Goal: Transaction & Acquisition: Purchase product/service

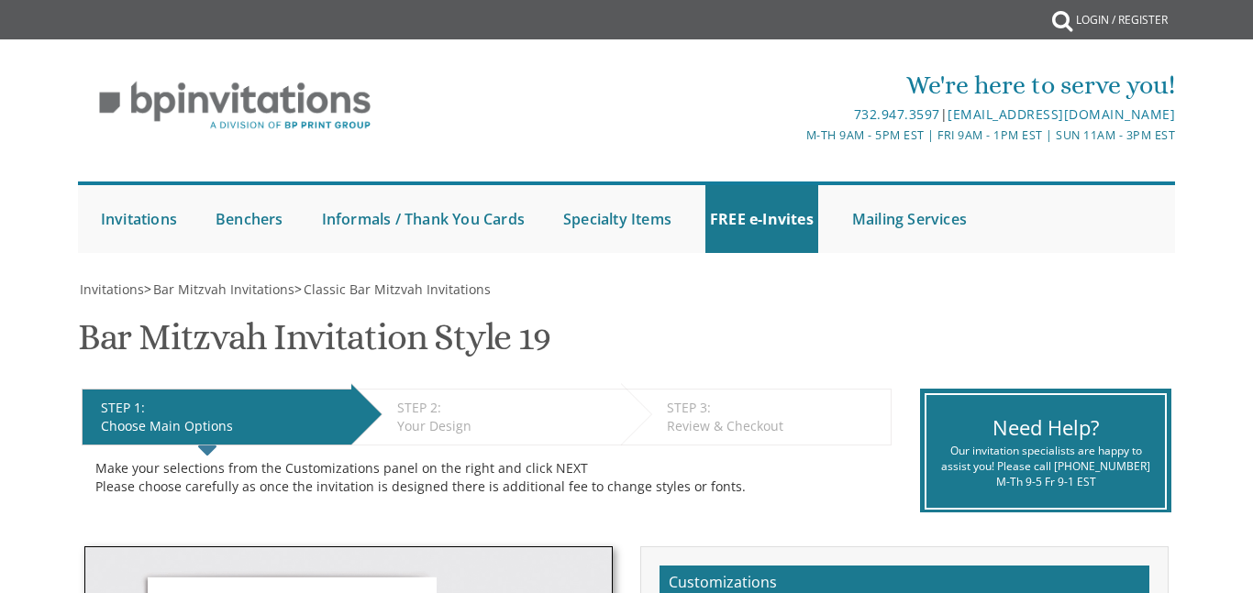
select select "200"
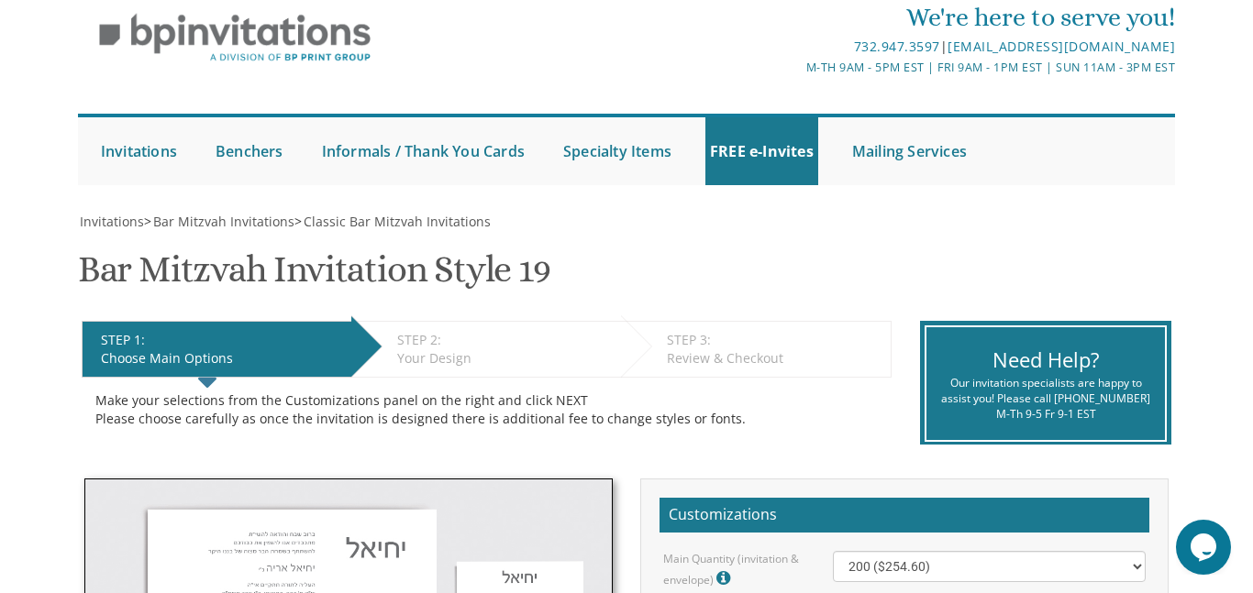
scroll to position [27, 0]
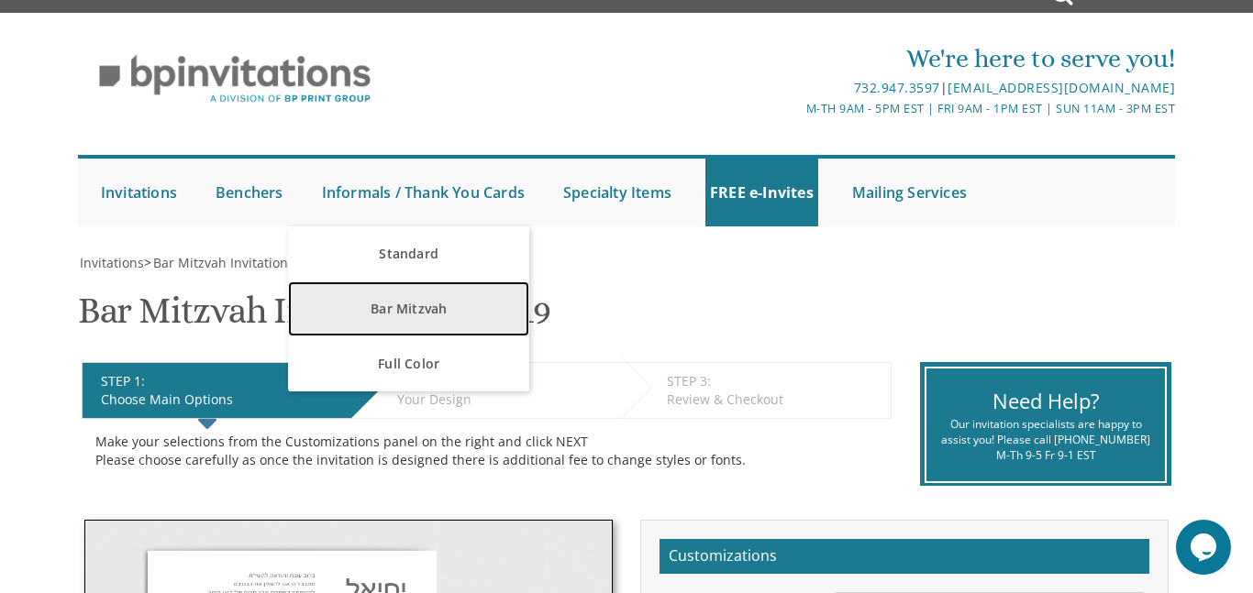
click at [391, 297] on link "Bar Mitzvah" at bounding box center [408, 309] width 241 height 55
click at [401, 307] on link "Bar Mitzvah" at bounding box center [408, 309] width 241 height 55
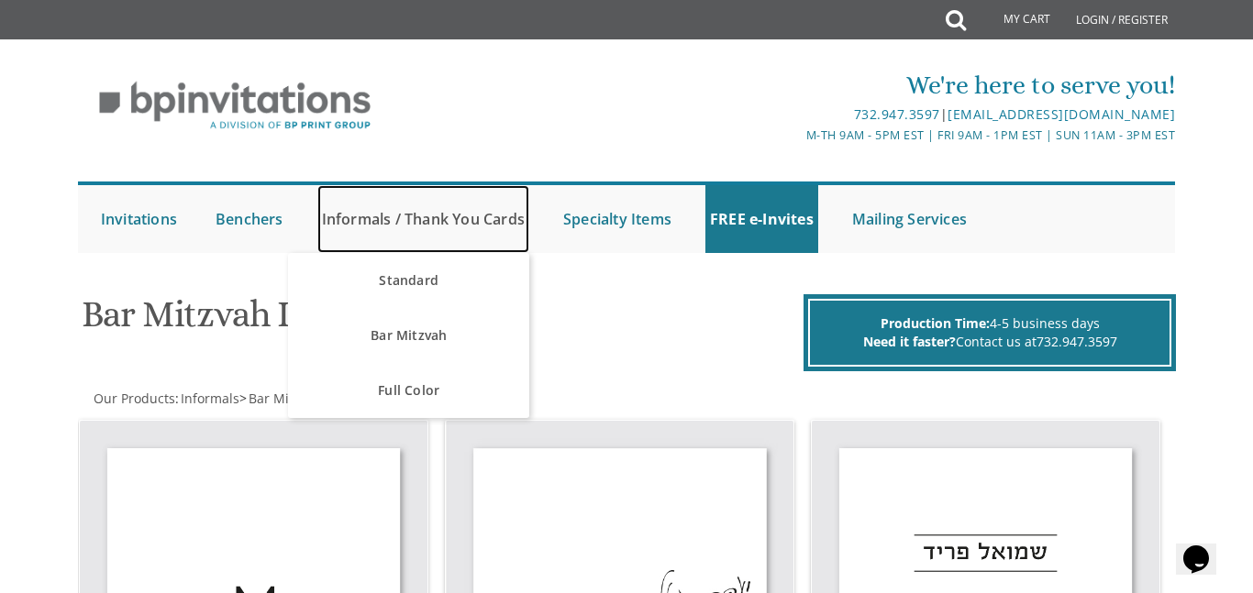
click at [351, 219] on link "Informals / Thank You Cards" at bounding box center [423, 219] width 212 height 68
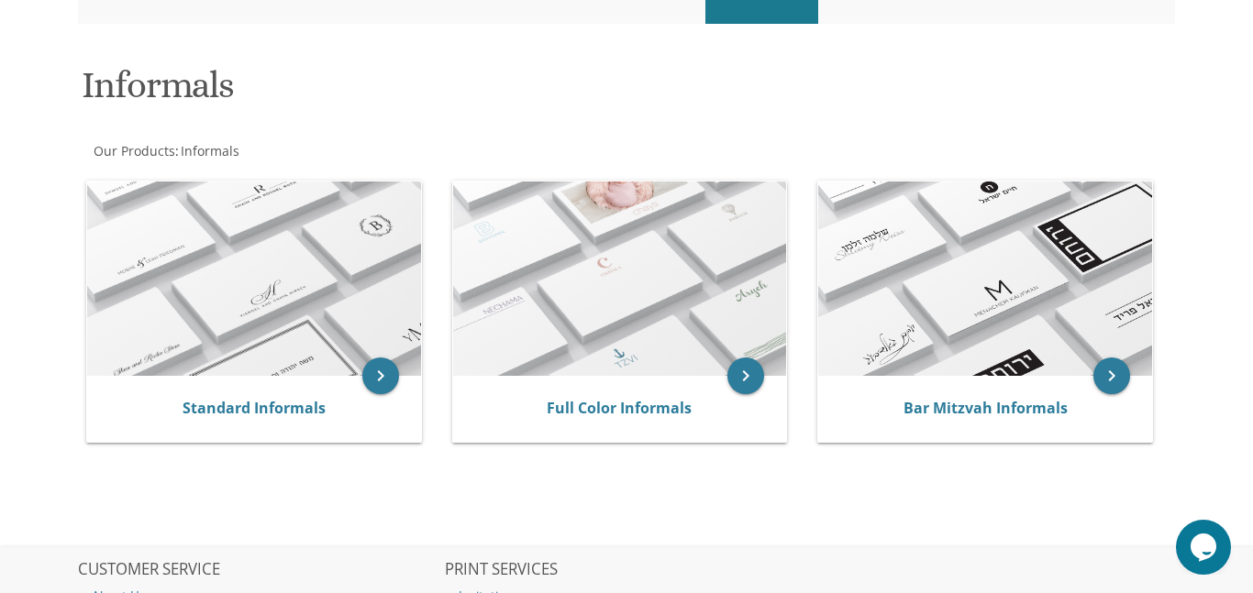
scroll to position [217, 0]
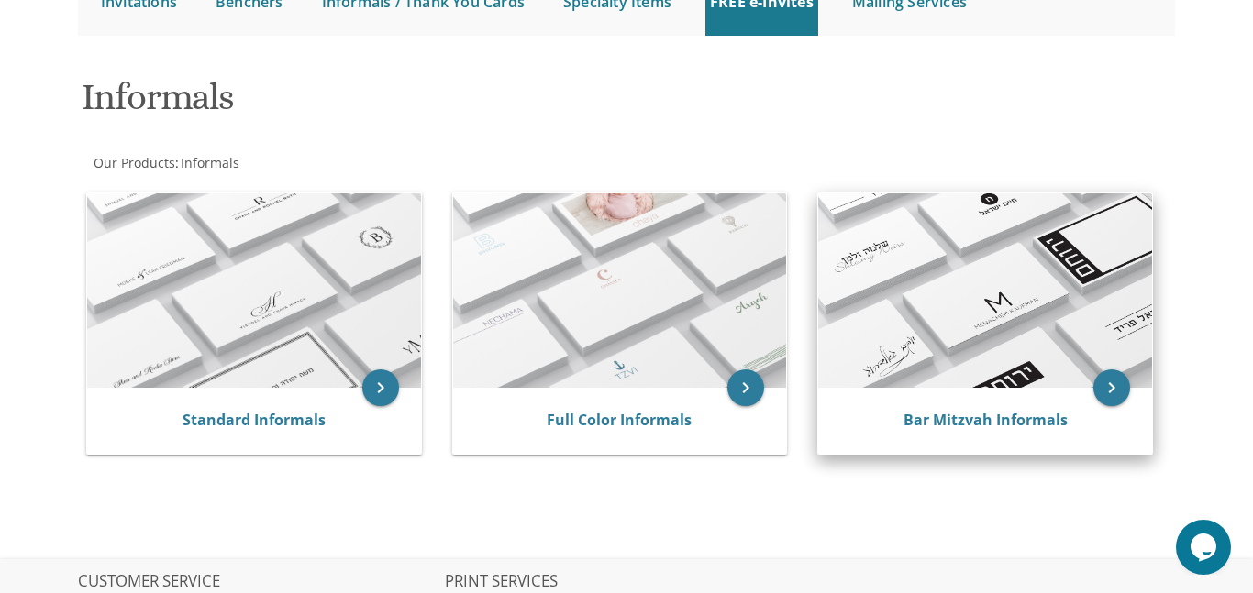
click at [964, 340] on img at bounding box center [985, 291] width 334 height 195
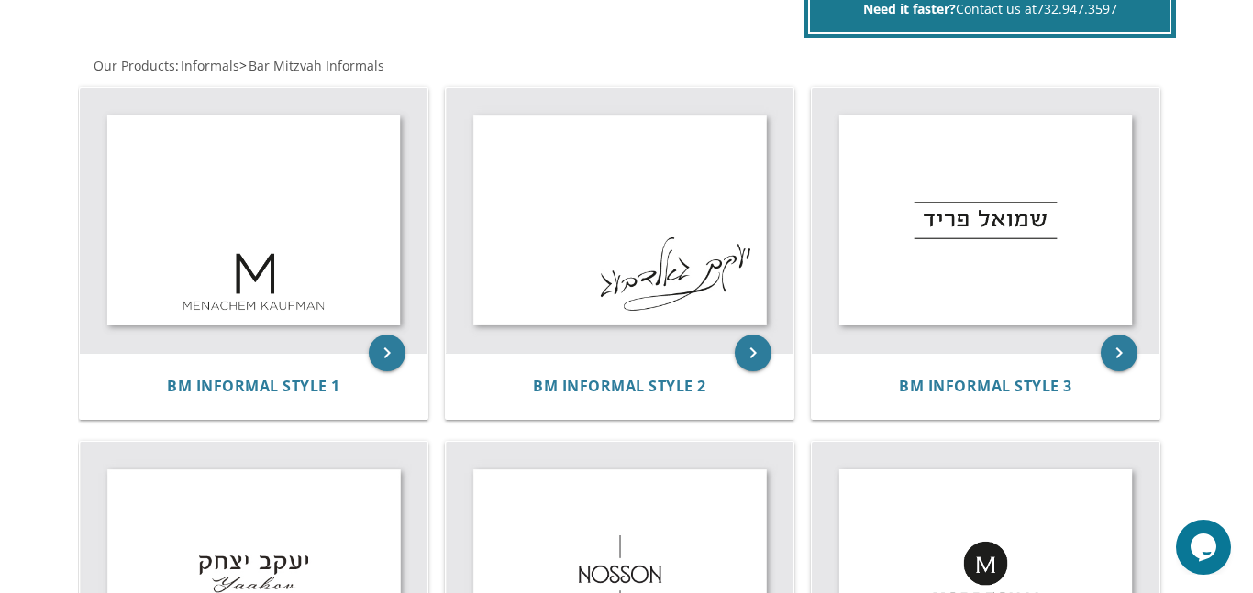
scroll to position [374, 0]
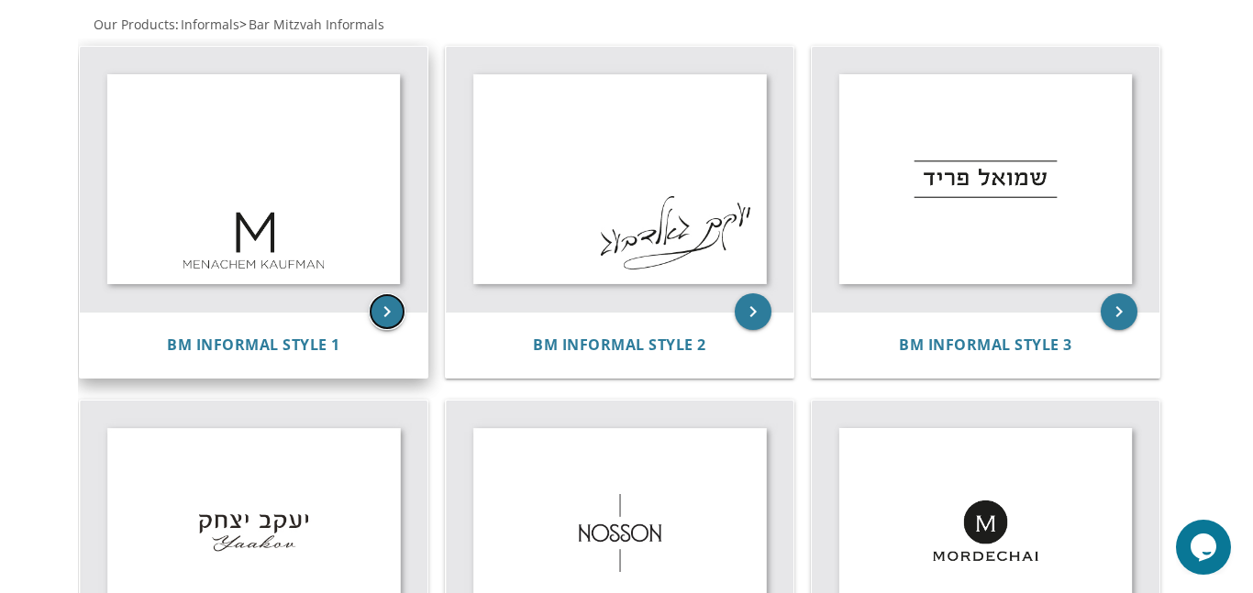
click at [392, 318] on icon "keyboard_arrow_right" at bounding box center [387, 311] width 37 height 37
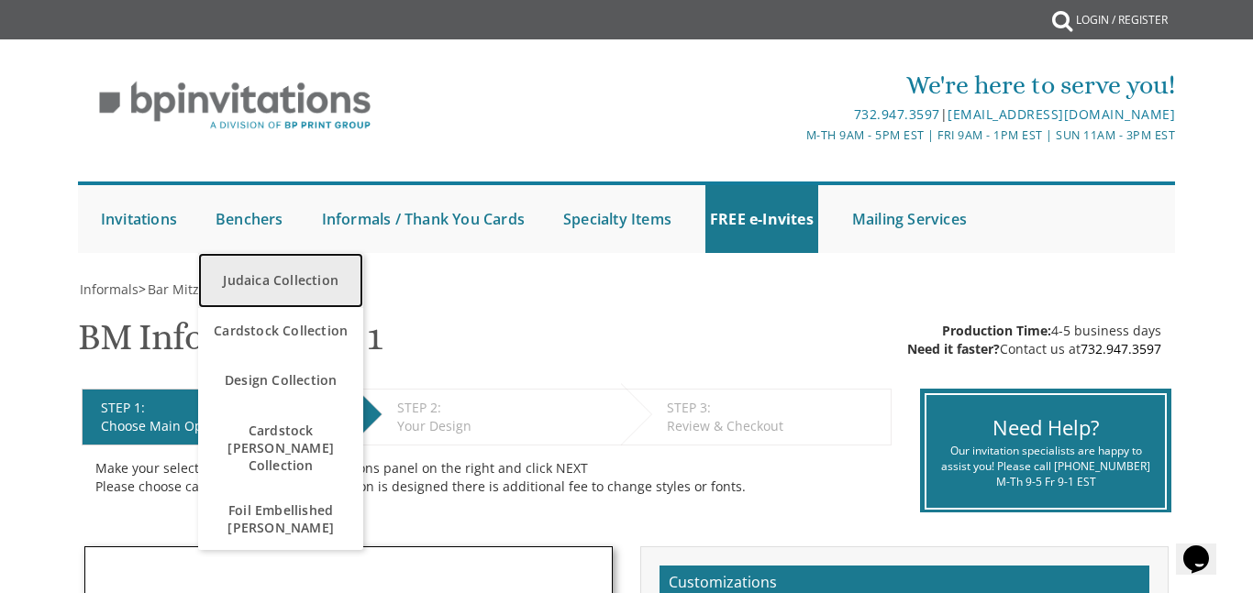
click at [262, 275] on link "Judaica Collection" at bounding box center [280, 280] width 165 height 55
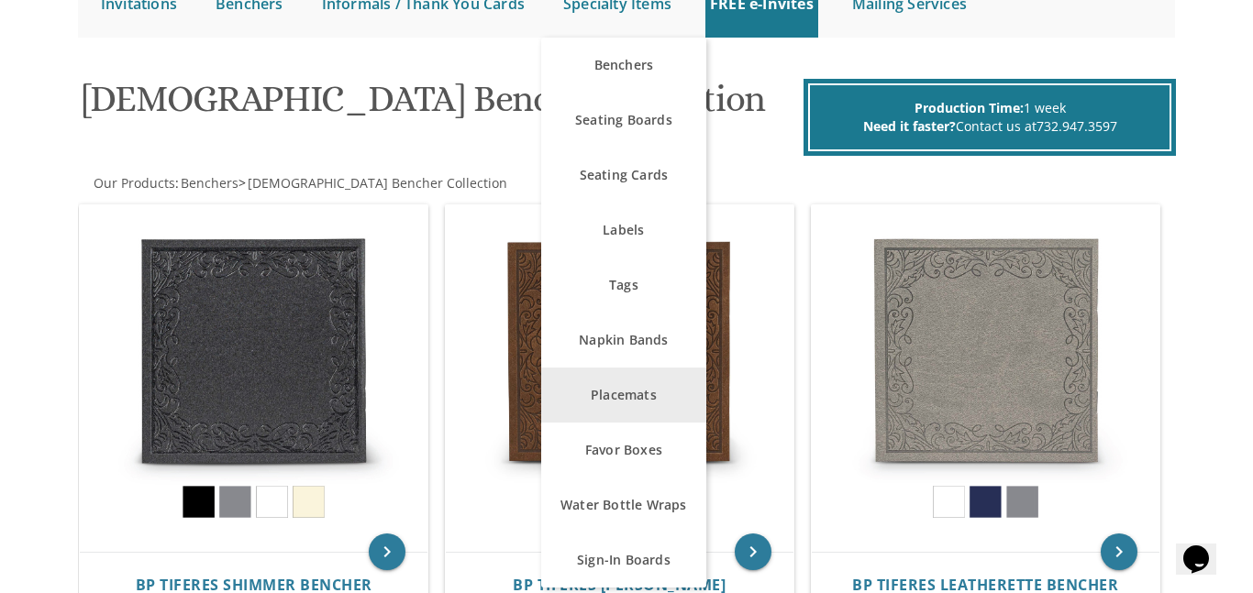
scroll to position [178, 0]
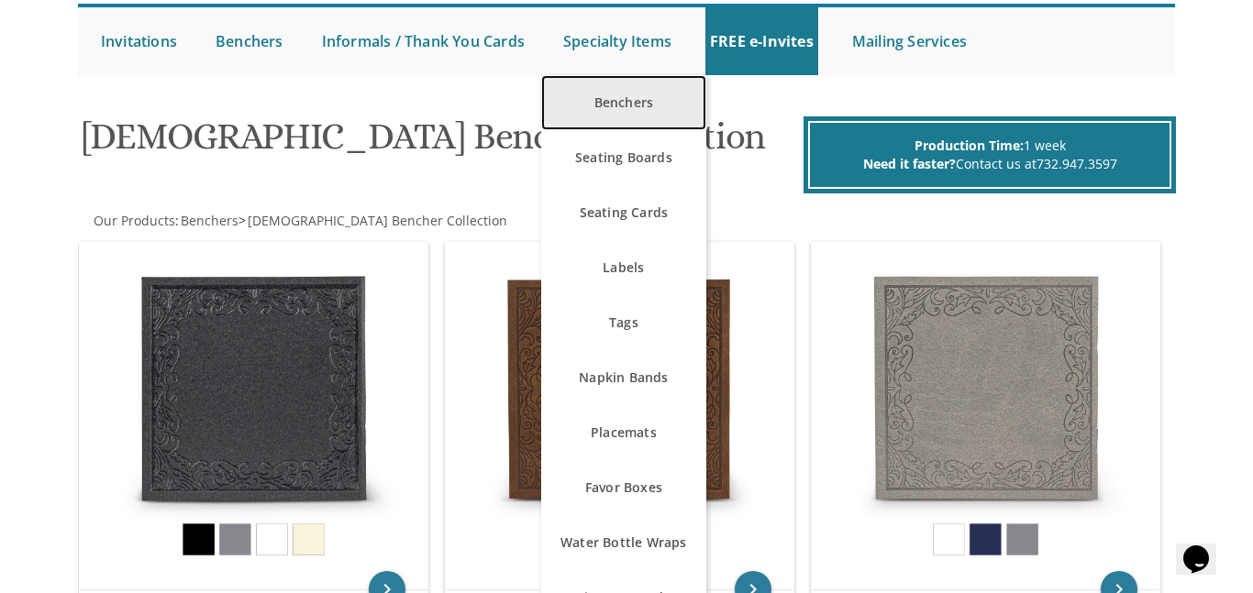
click at [617, 105] on link "Benchers" at bounding box center [623, 102] width 165 height 55
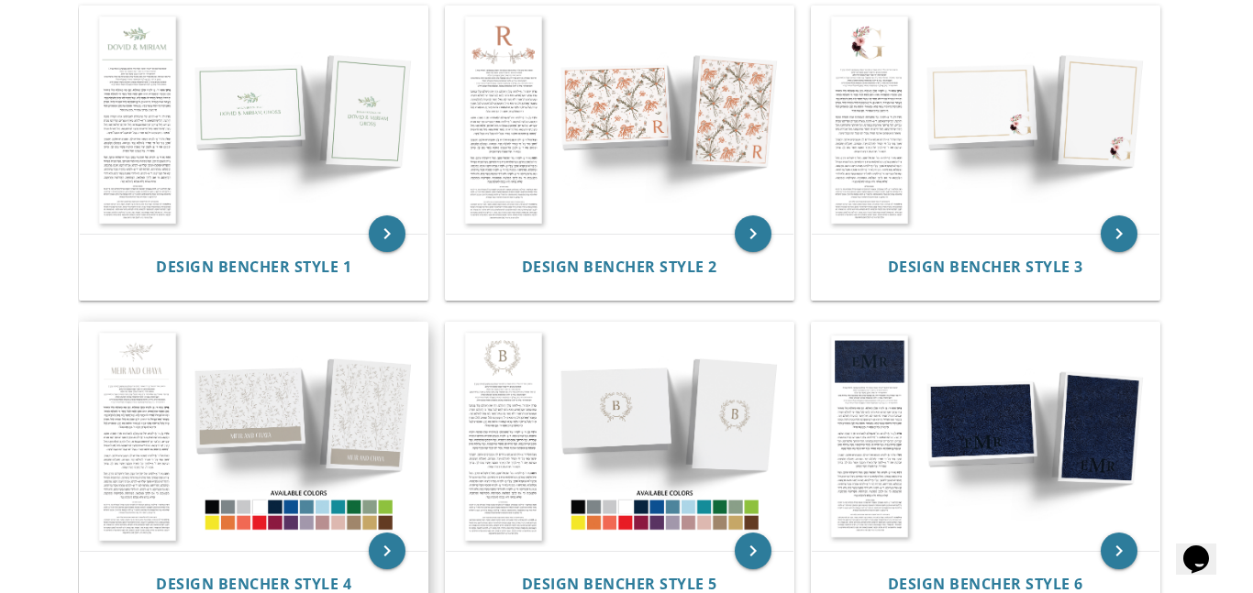
scroll to position [371, 0]
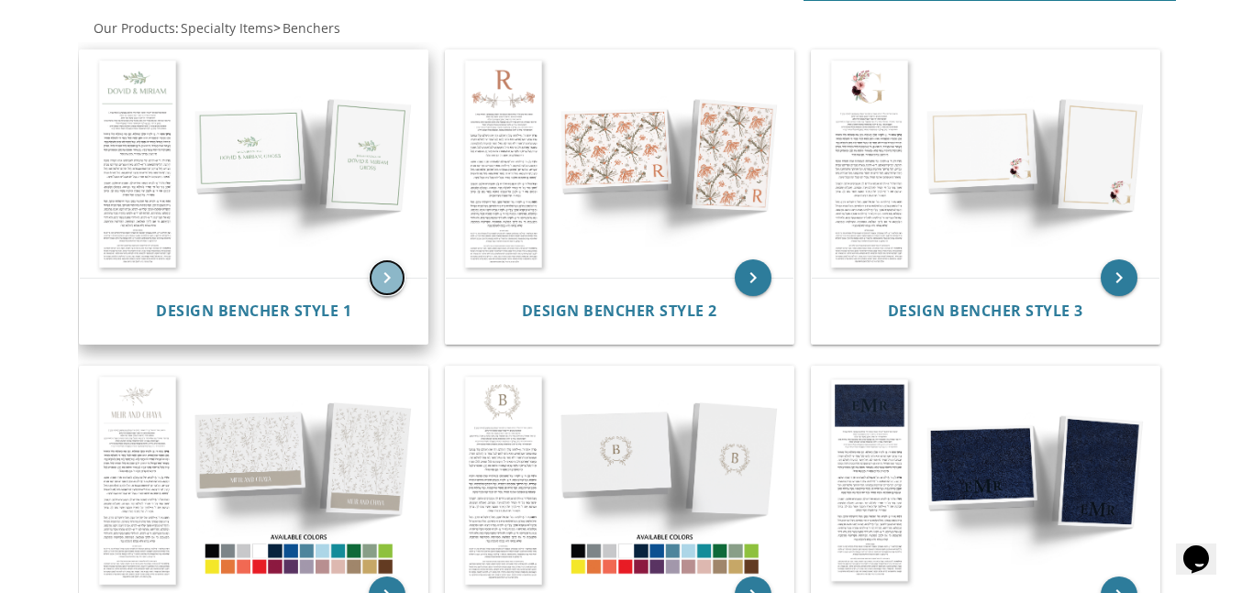
click at [383, 281] on icon "keyboard_arrow_right" at bounding box center [387, 278] width 37 height 37
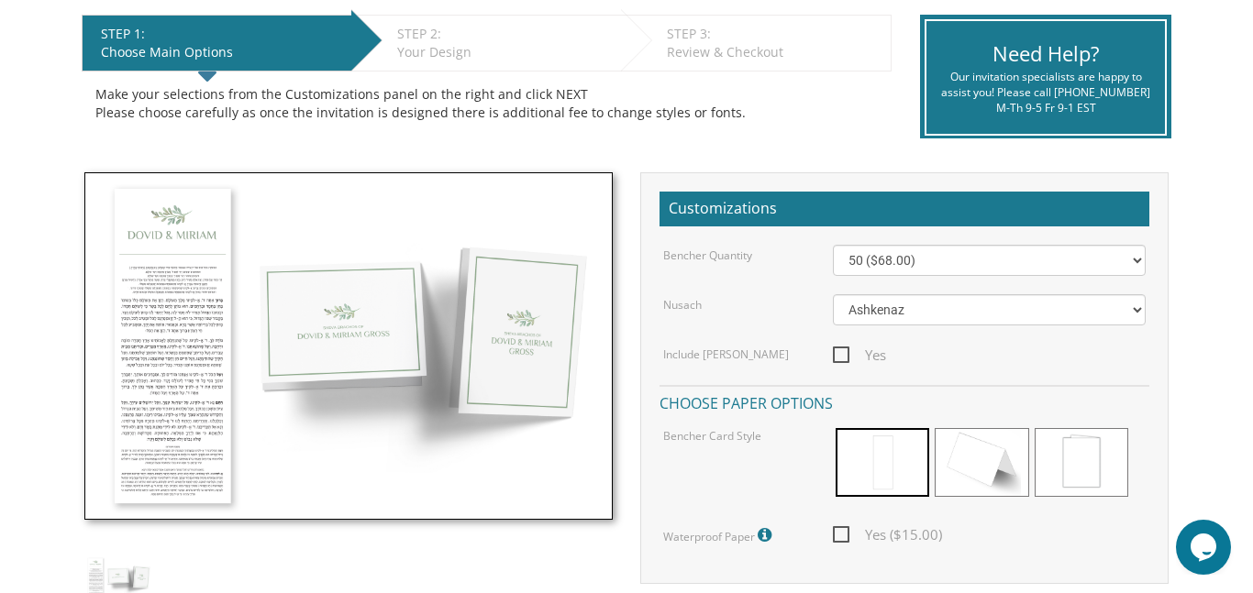
scroll to position [398, 0]
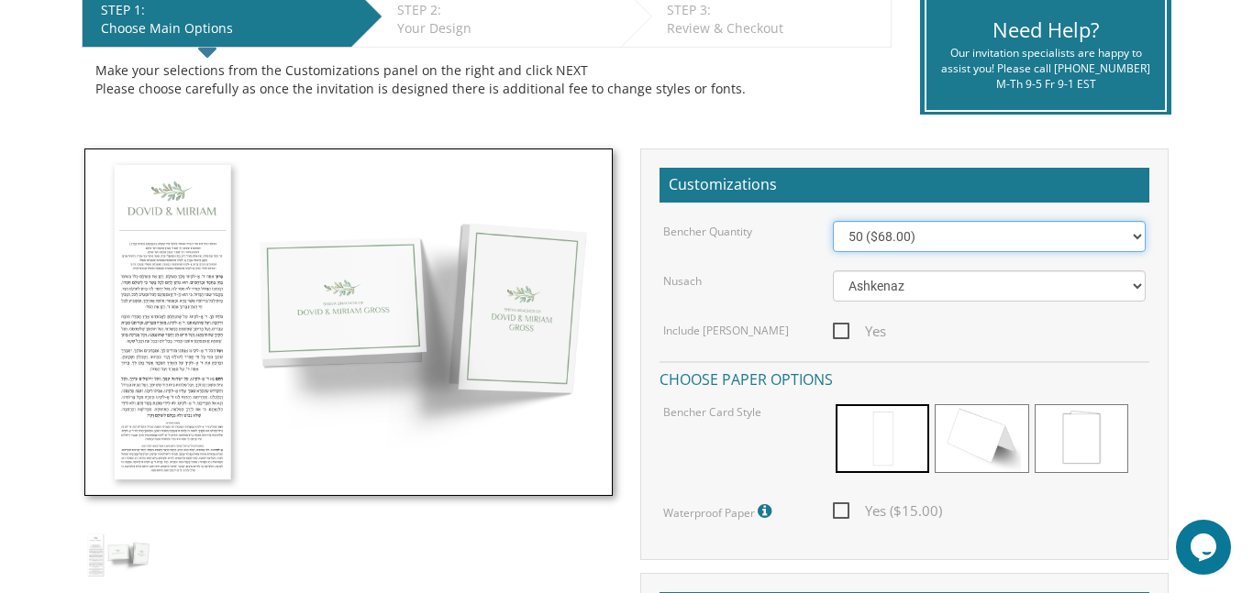
click at [1136, 236] on select "50 ($68.00) 60 ($74.80) 70 ($81.60) 80 ($88.40) 90 ($95.20) 100 ($102.00) 125 (…" at bounding box center [989, 236] width 313 height 31
click at [1183, 166] on div "Tall Card: 4.25x11 Vertical Foldover Card: 4.25x5.5 Horizontal Foldover Card: 5…" at bounding box center [627, 486] width 1118 height 674
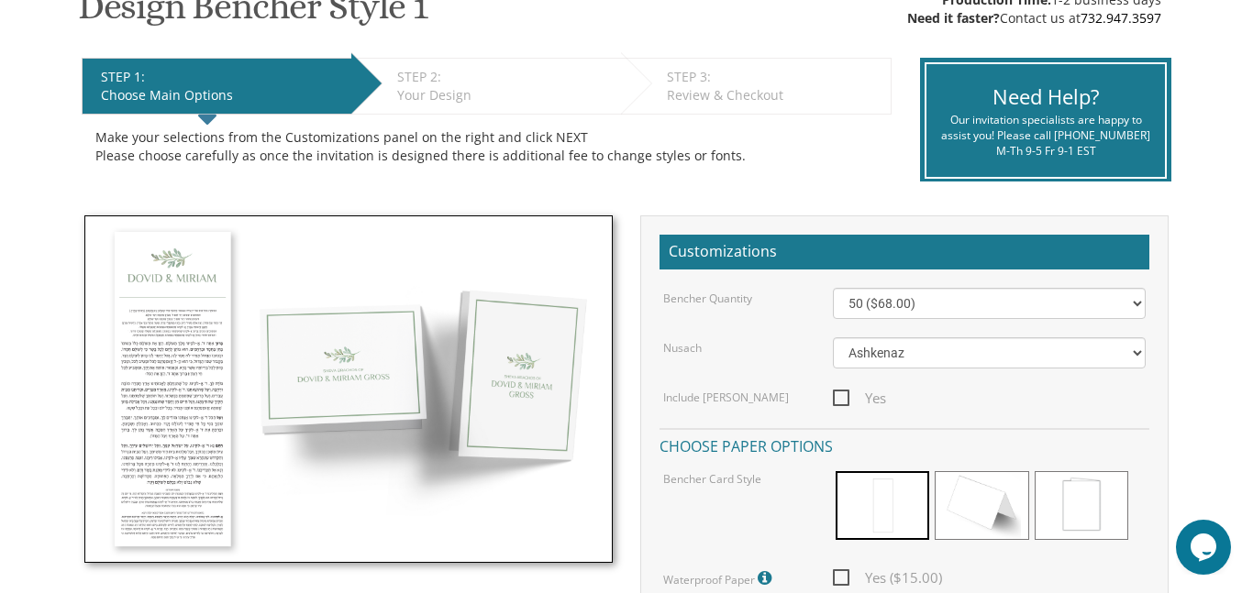
scroll to position [0, 0]
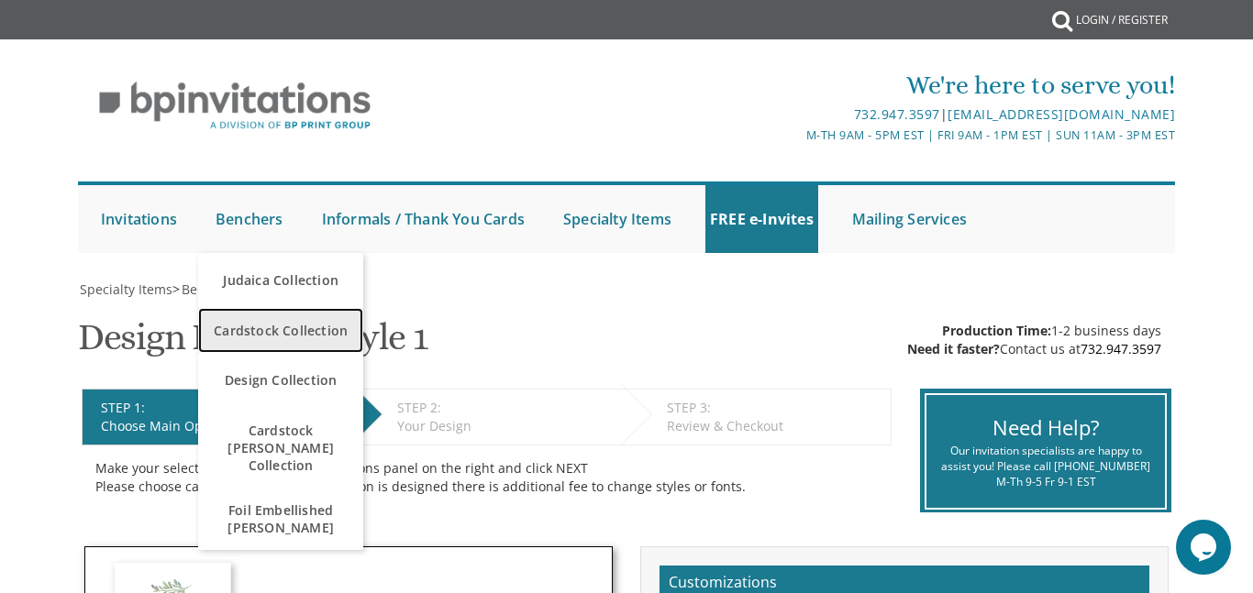
click at [270, 343] on span "Cardstock Collection" at bounding box center [281, 331] width 156 height 36
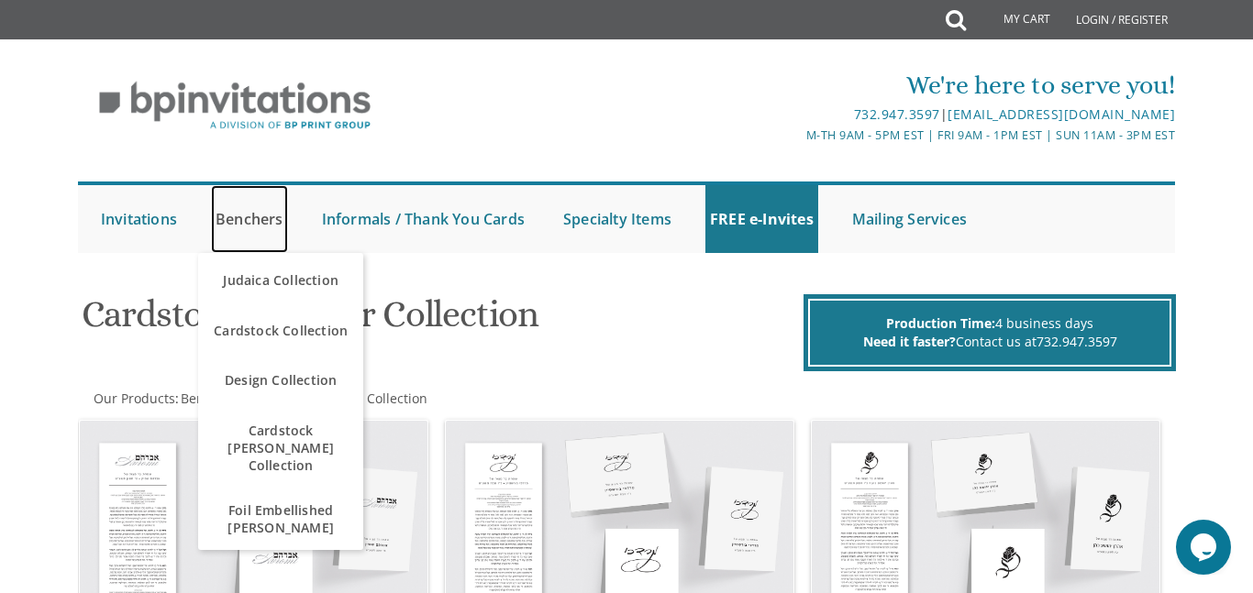
click at [248, 216] on link "Benchers" at bounding box center [249, 219] width 77 height 68
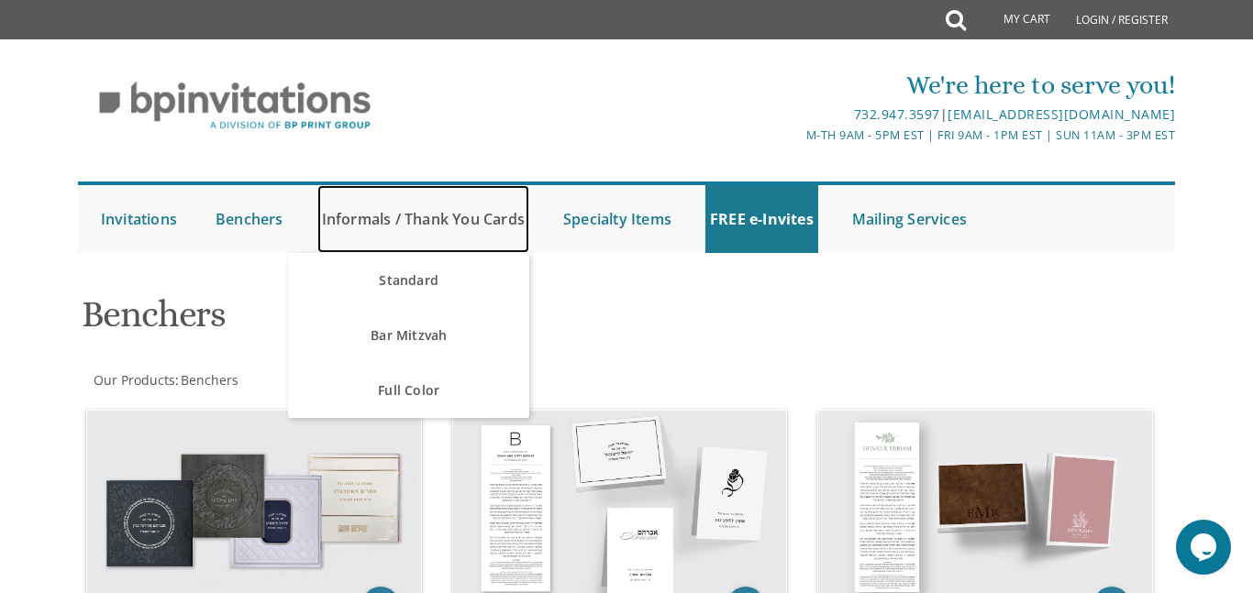
click at [382, 217] on link "Informals / Thank You Cards" at bounding box center [423, 219] width 212 height 68
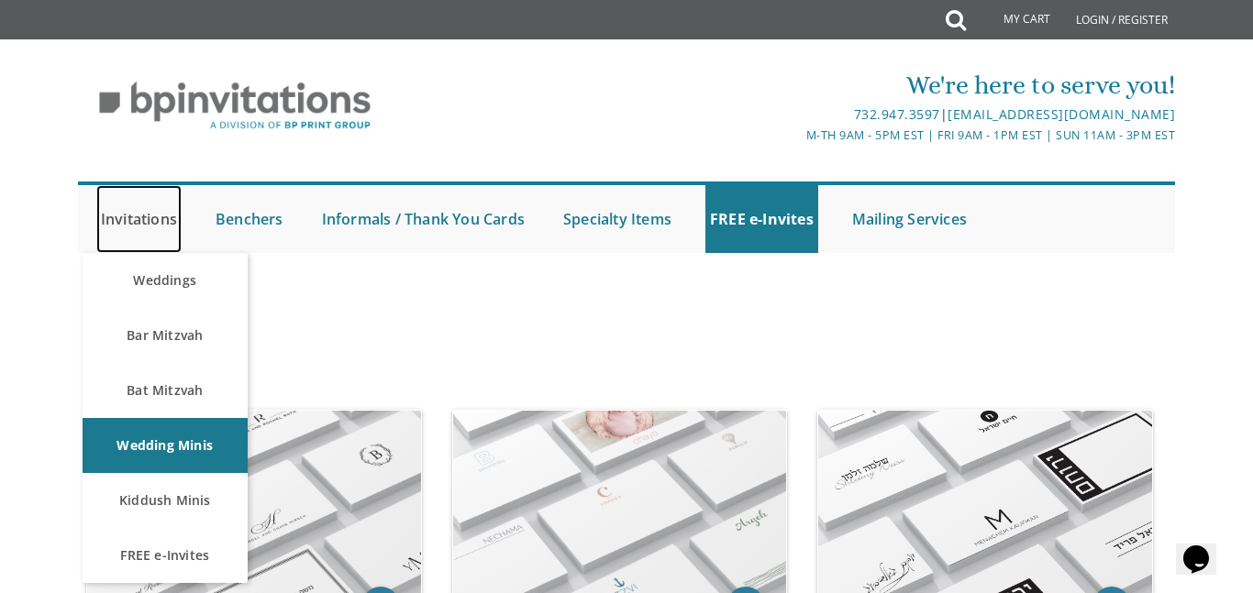
click at [149, 224] on link "Invitations" at bounding box center [138, 219] width 85 height 68
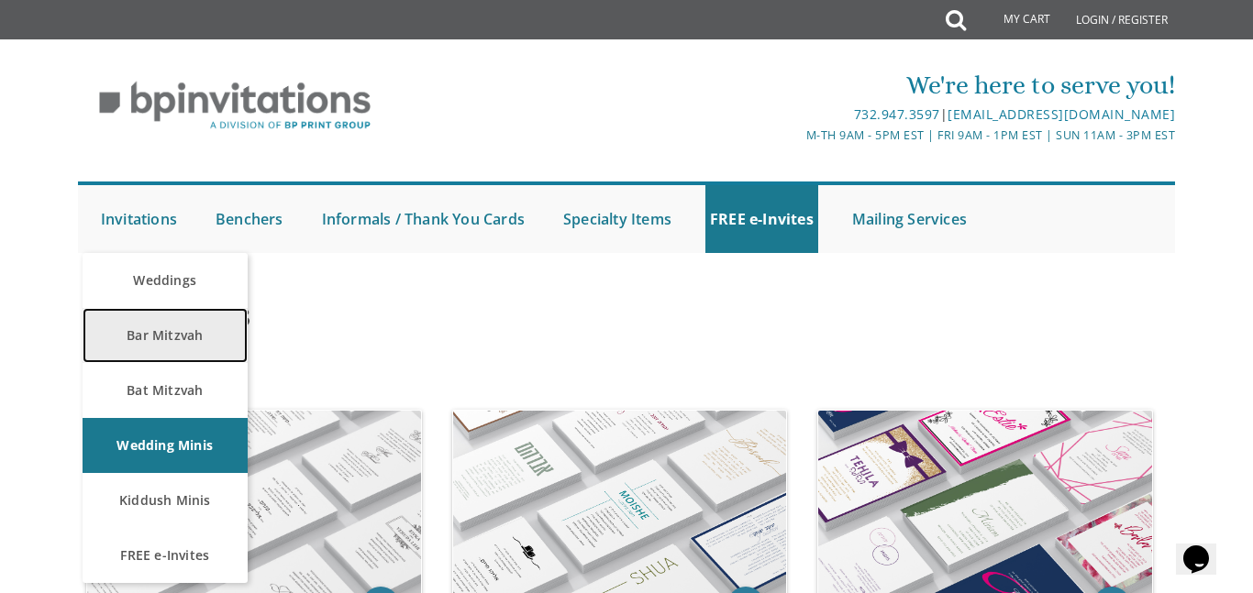
click at [128, 344] on link "Bar Mitzvah" at bounding box center [165, 335] width 165 height 55
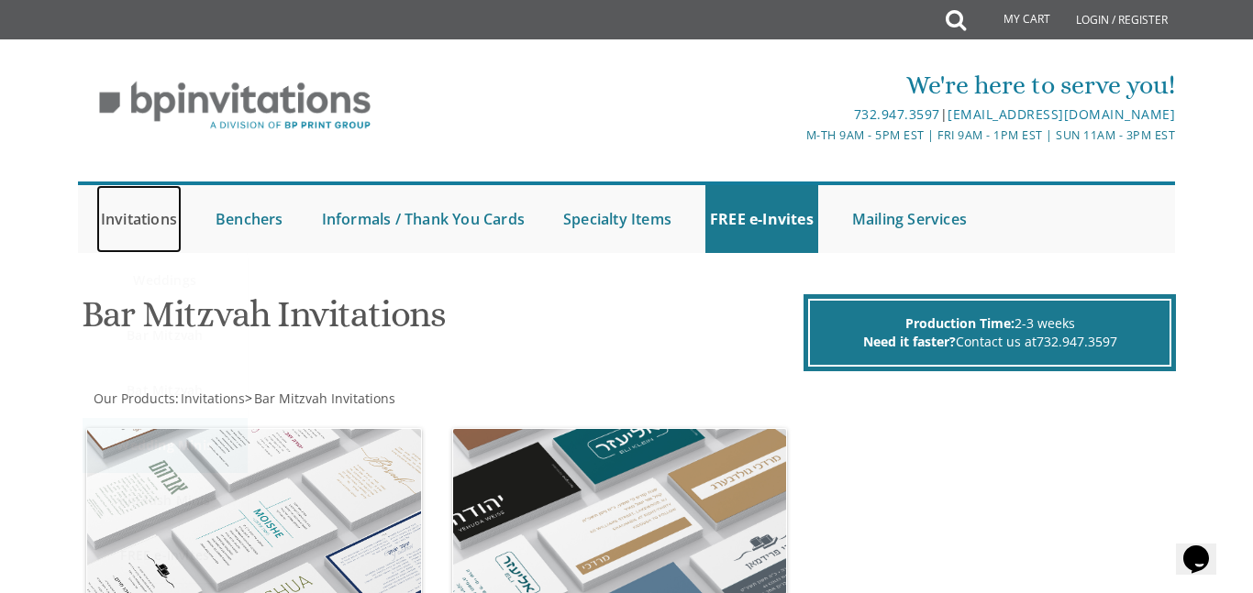
click at [155, 219] on link "Invitations" at bounding box center [138, 219] width 85 height 68
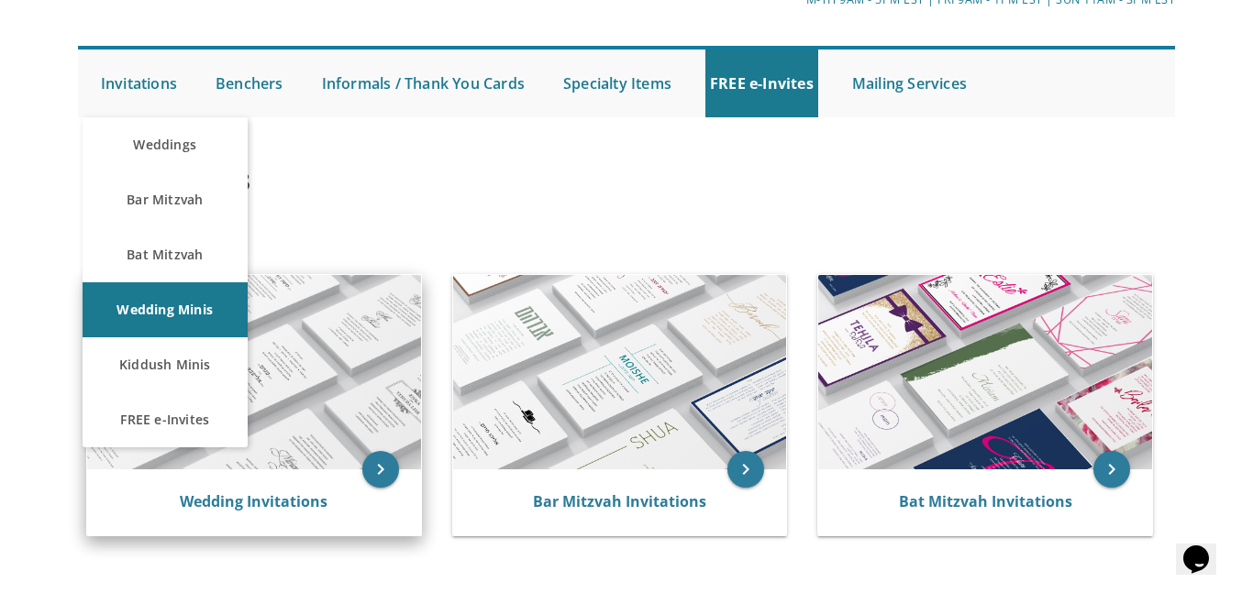
scroll to position [161, 0]
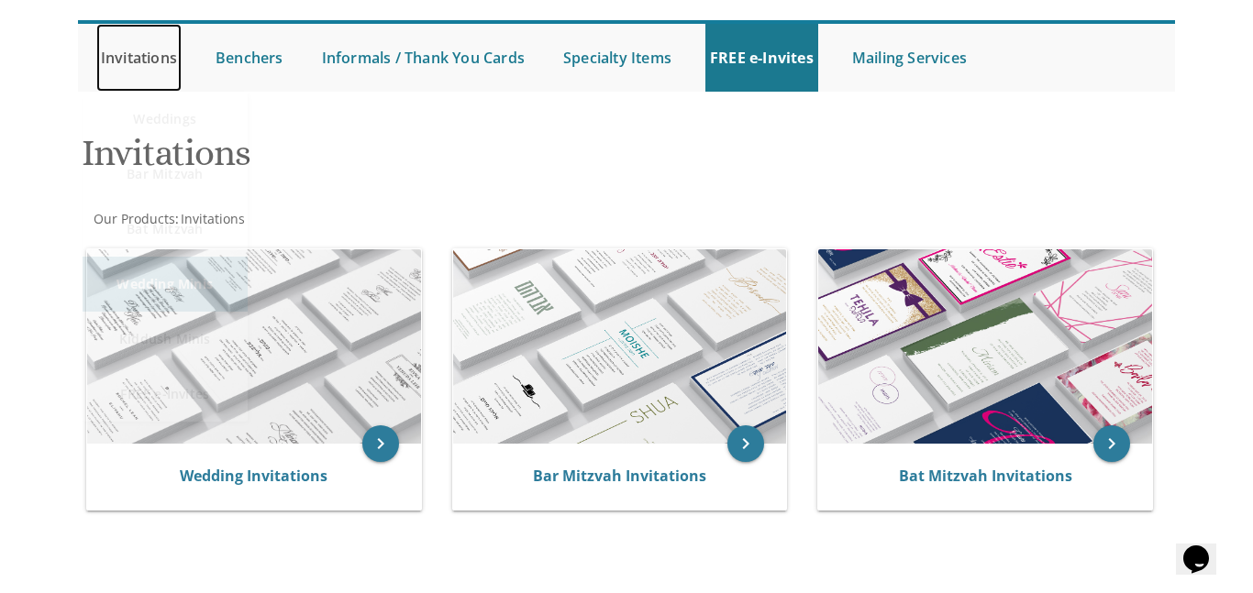
click at [146, 52] on link "Invitations" at bounding box center [138, 58] width 85 height 68
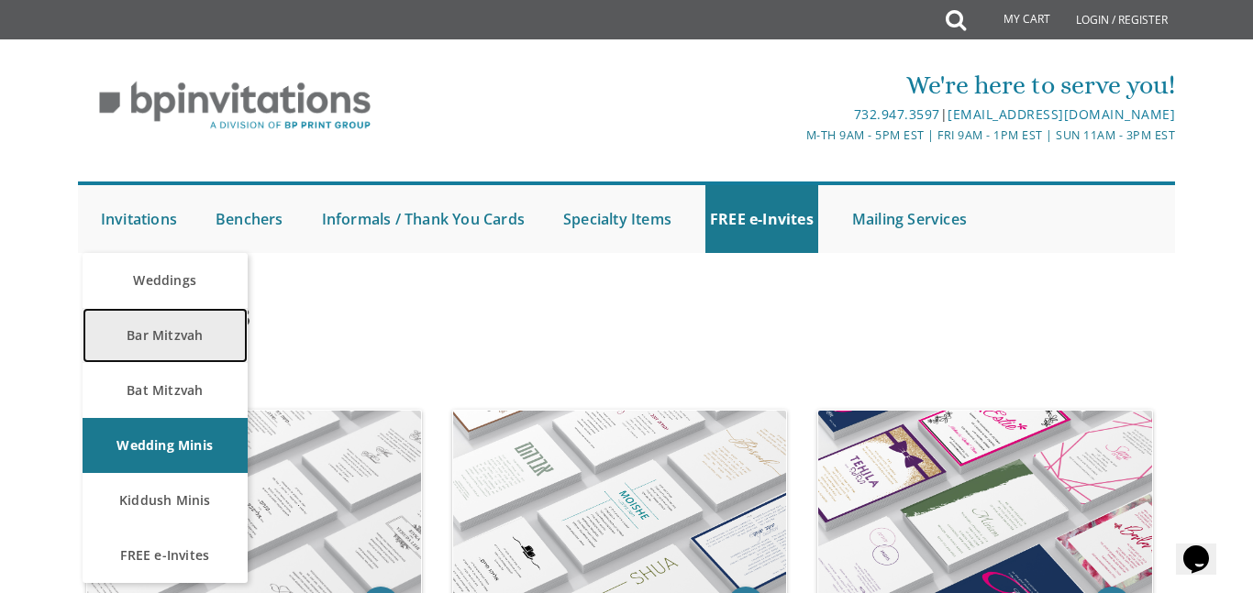
click at [149, 336] on link "Bar Mitzvah" at bounding box center [165, 335] width 165 height 55
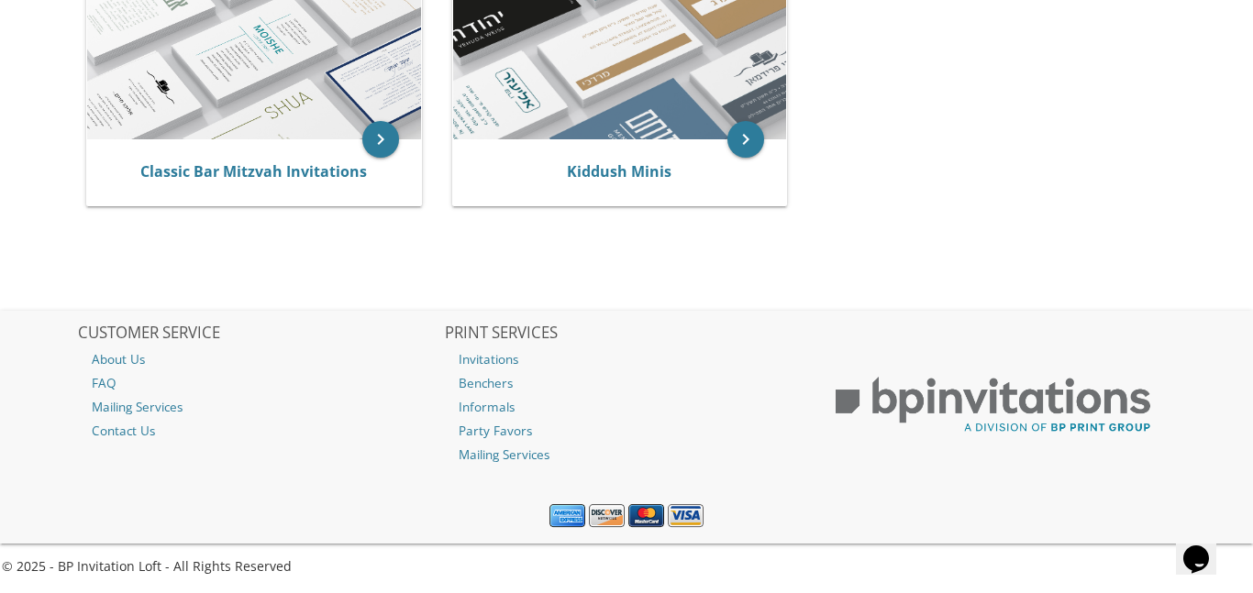
scroll to position [485, 0]
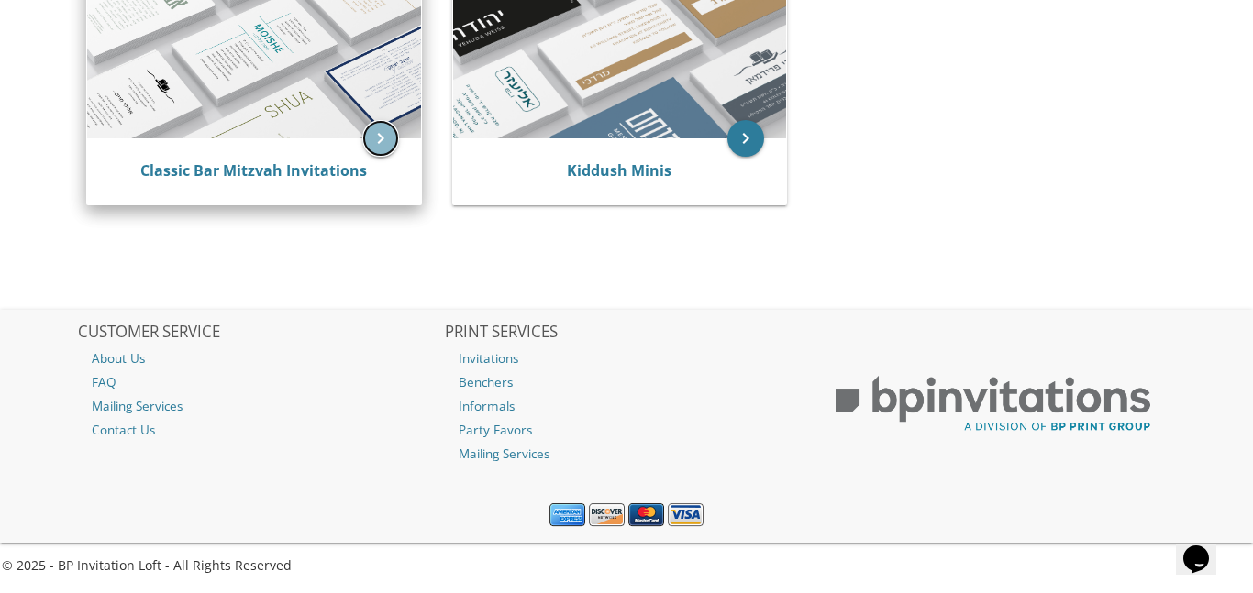
click at [382, 141] on icon "keyboard_arrow_right" at bounding box center [380, 138] width 37 height 37
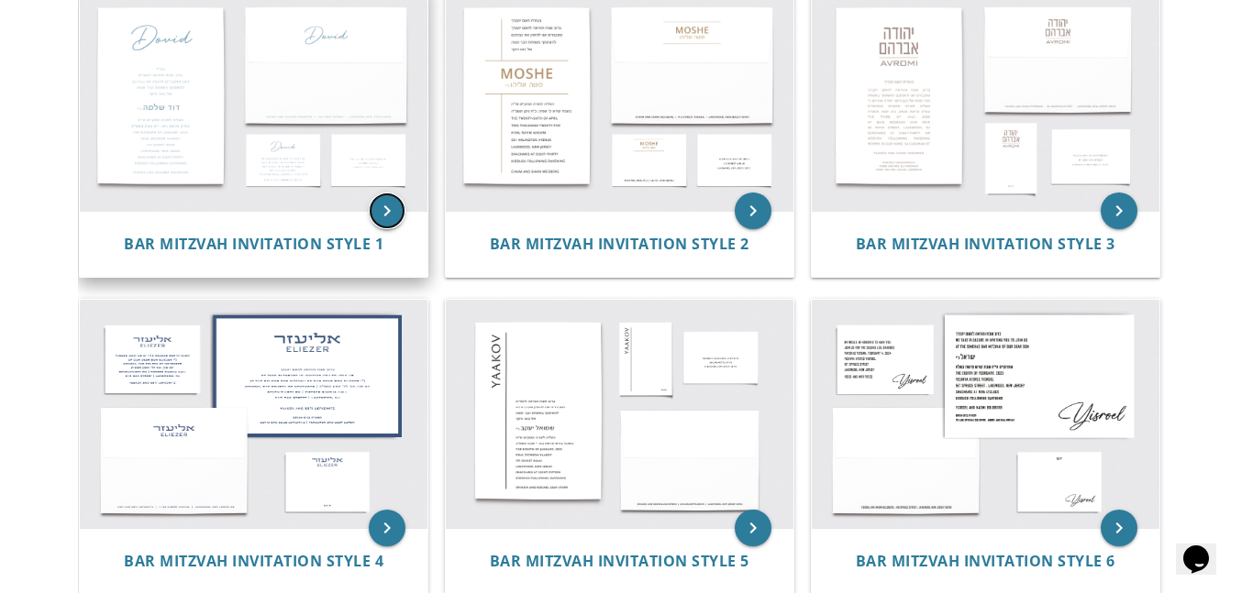
click at [375, 210] on icon "keyboard_arrow_right" at bounding box center [387, 211] width 37 height 37
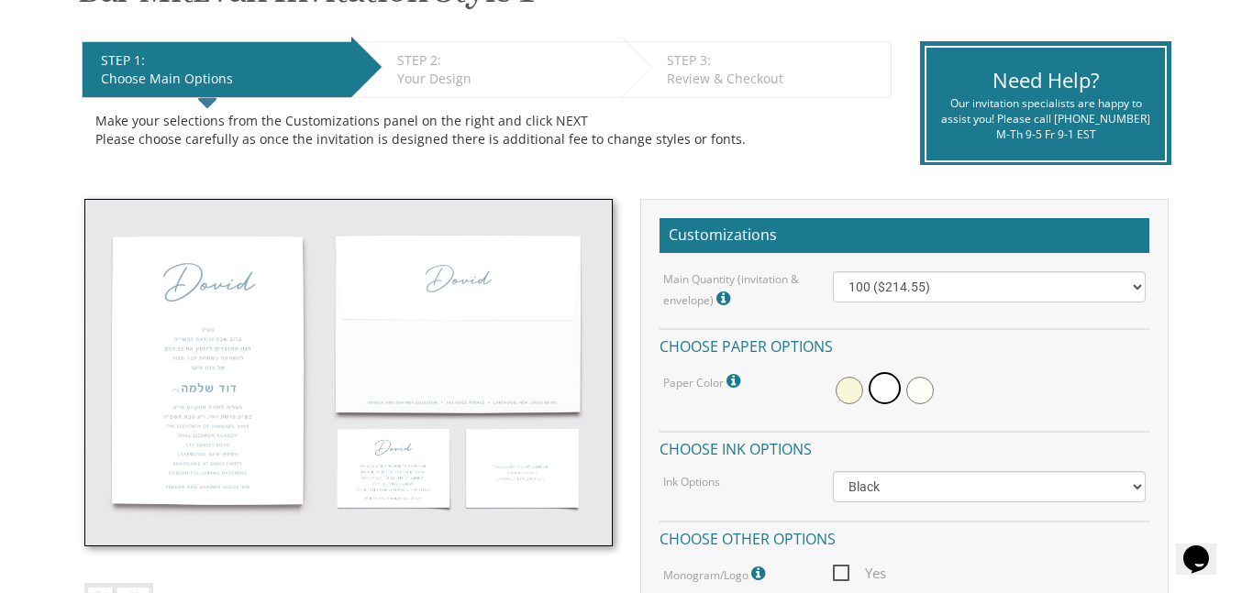
scroll to position [349, 0]
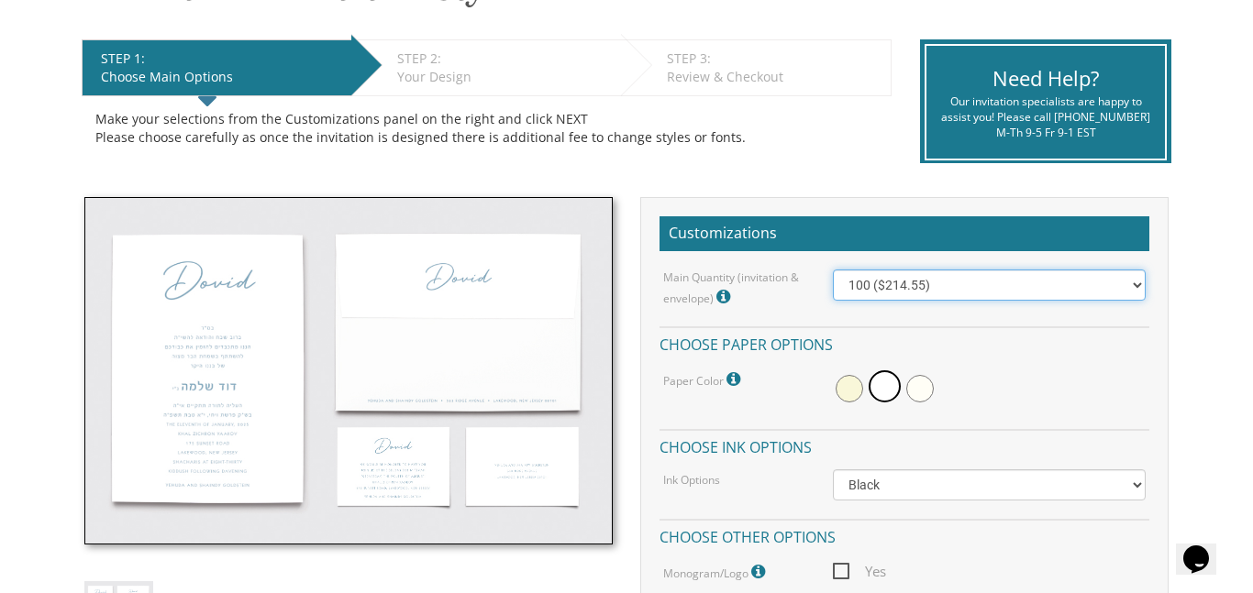
click at [1135, 285] on select "100 ($214.55) 200 ($254.60) 300 ($294.25) 400 ($333.55) 500 ($373.90) 600 ($413…" at bounding box center [989, 285] width 313 height 31
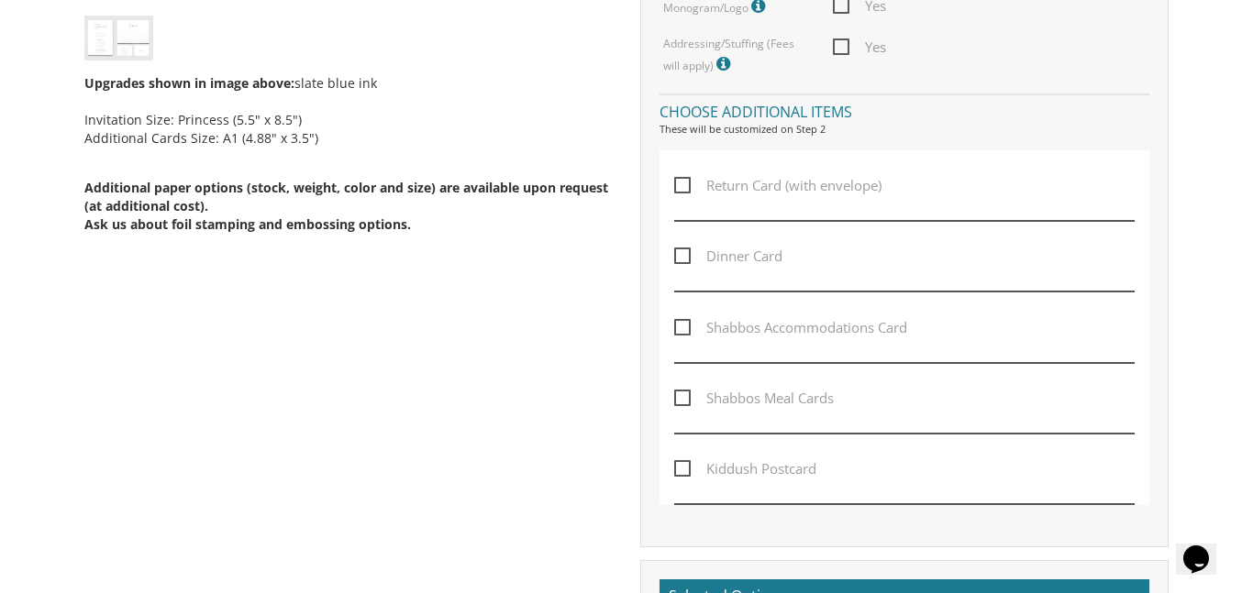
scroll to position [924, 0]
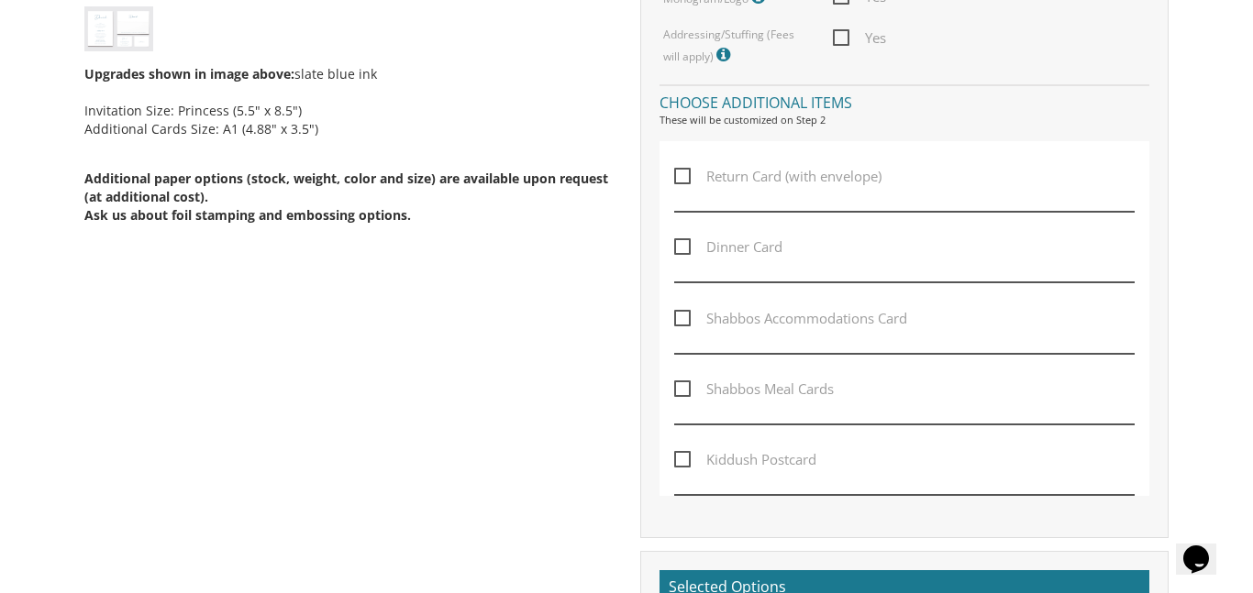
click at [686, 463] on span "Kiddush Postcard" at bounding box center [745, 459] width 142 height 23
click at [686, 463] on input "Kiddush Postcard" at bounding box center [680, 458] width 12 height 12
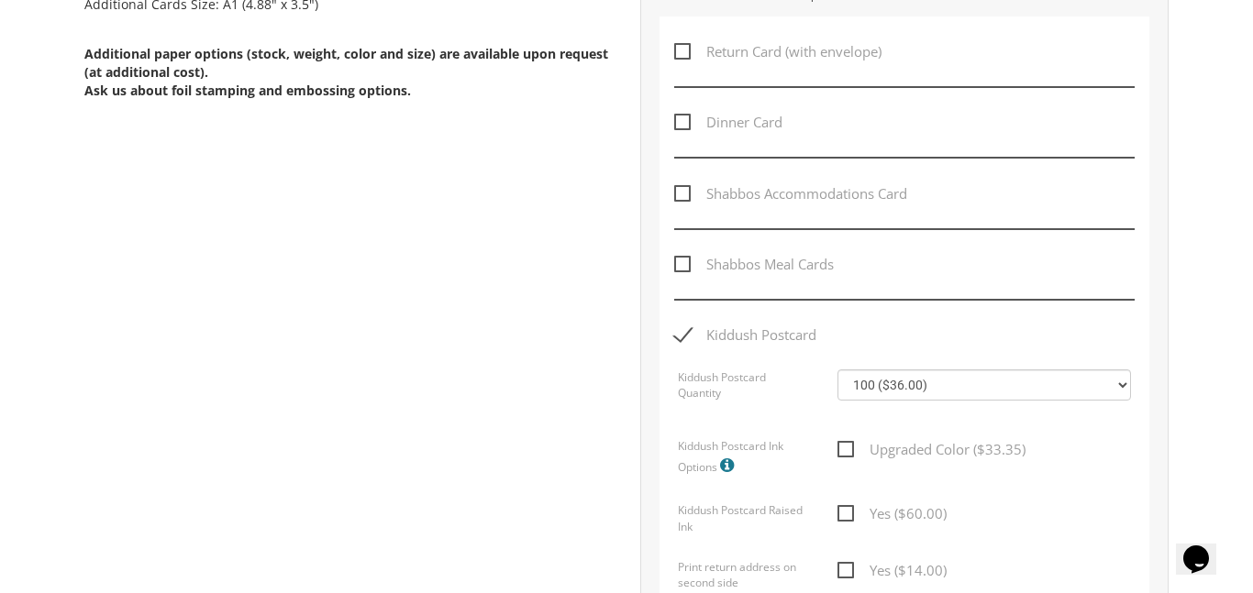
scroll to position [1108, 0]
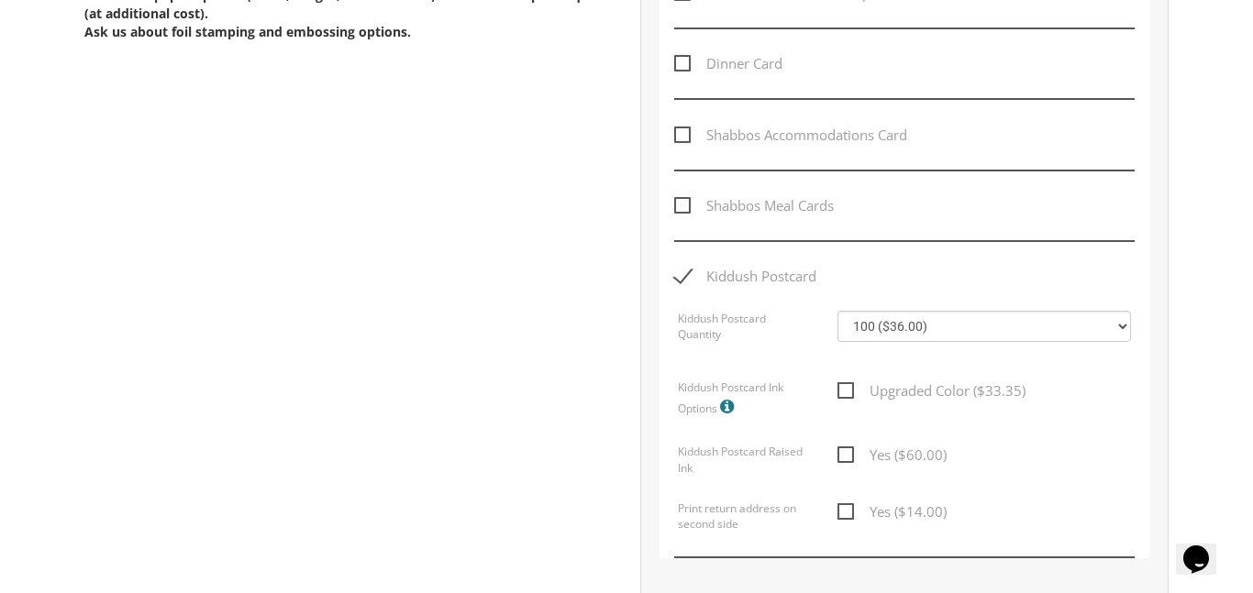
click at [682, 280] on span "Kiddush Postcard" at bounding box center [745, 276] width 142 height 23
click at [682, 280] on input "Kiddush Postcard" at bounding box center [680, 275] width 12 height 12
checkbox input "false"
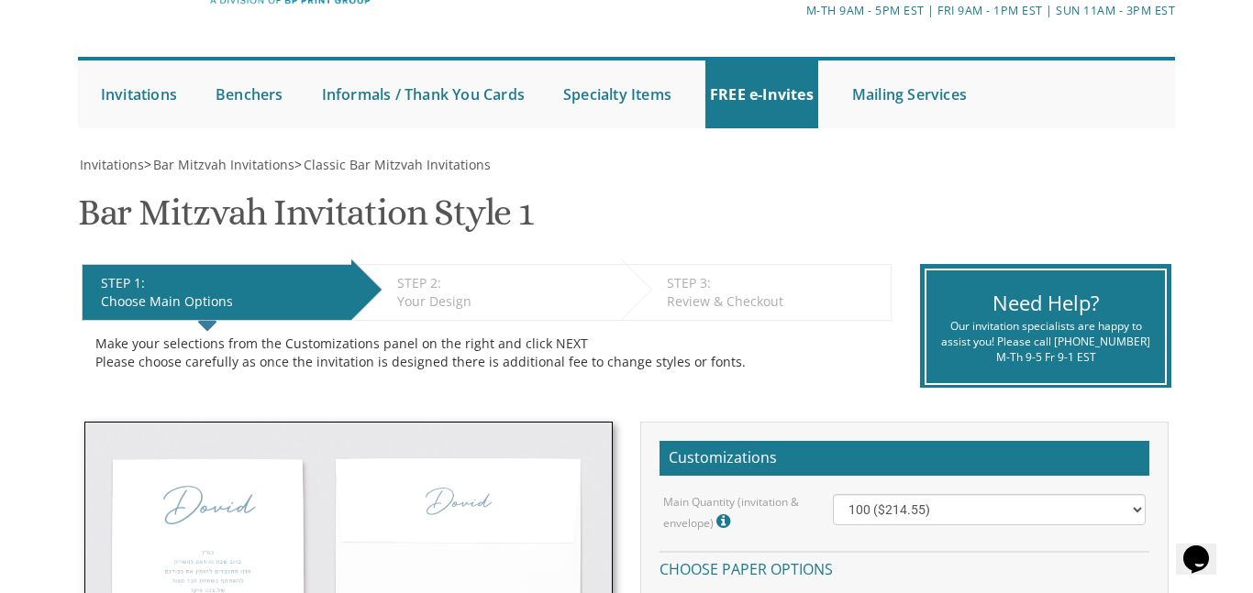
scroll to position [0, 0]
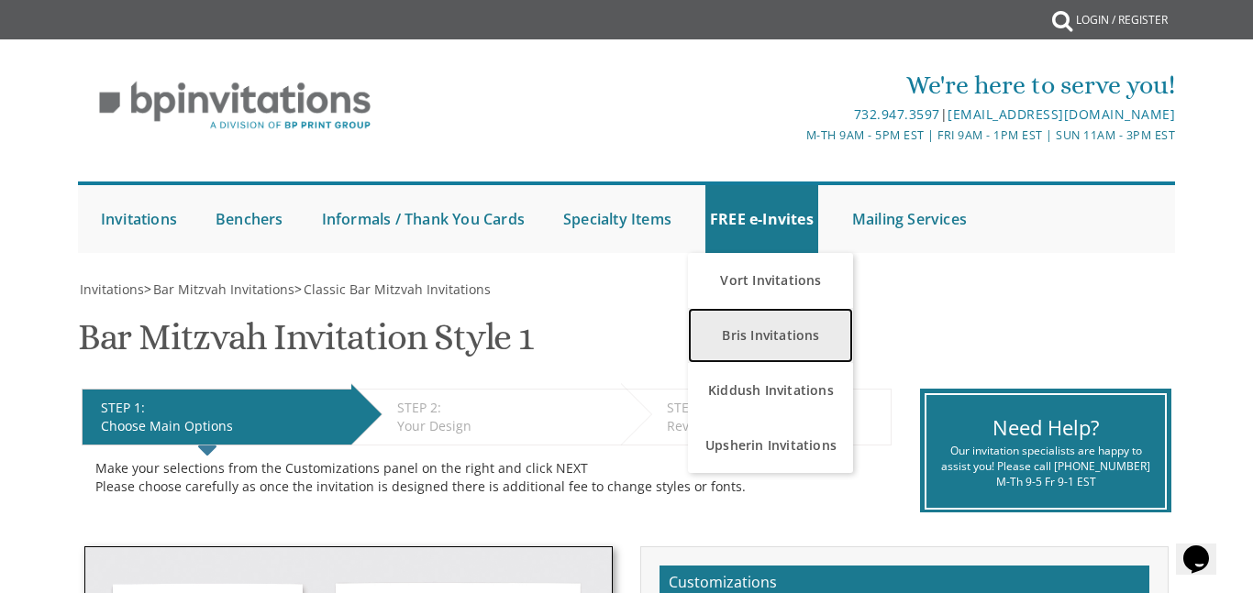
click at [751, 334] on link "Bris Invitations" at bounding box center [770, 335] width 165 height 55
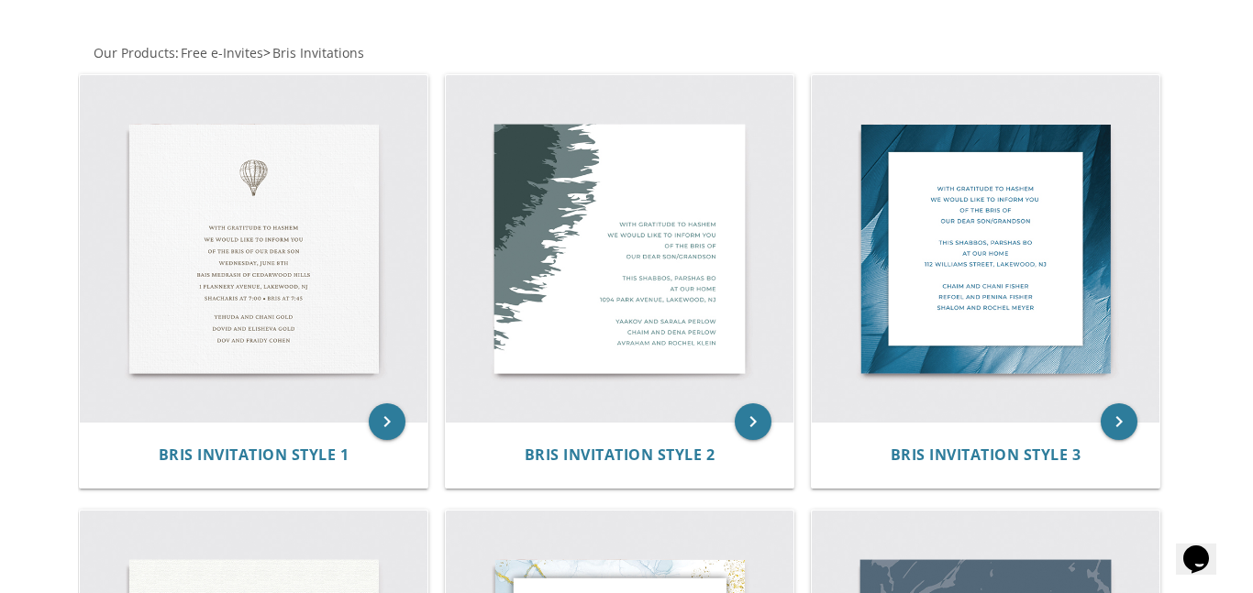
scroll to position [345, 0]
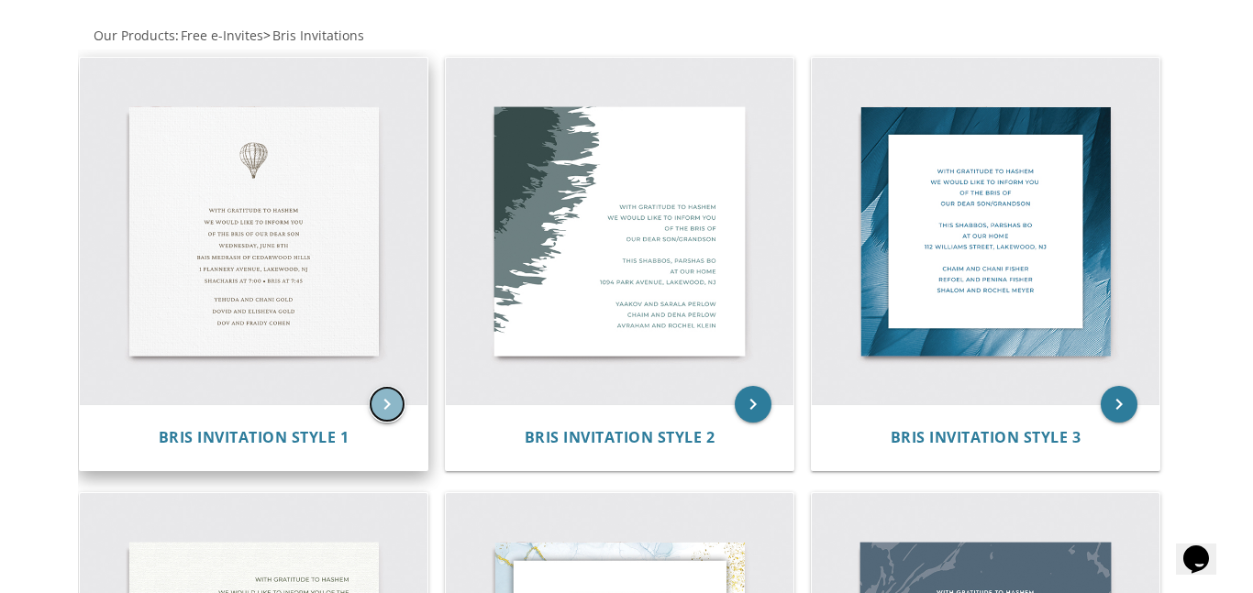
click at [384, 404] on icon "keyboard_arrow_right" at bounding box center [387, 404] width 37 height 37
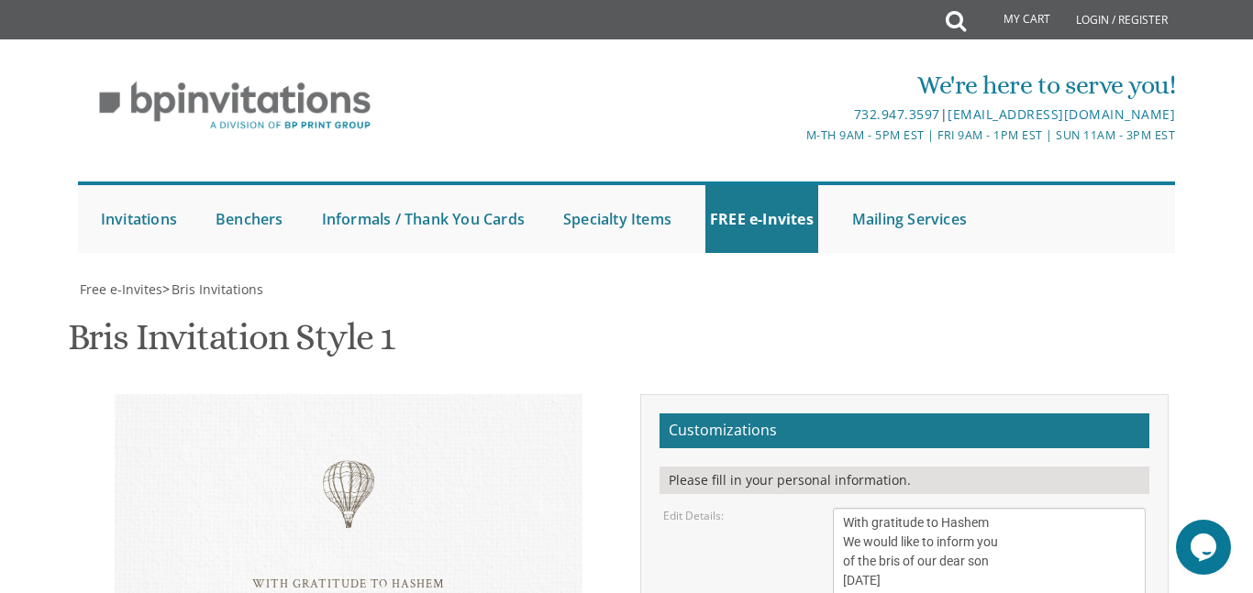
scroll to position [377, 0]
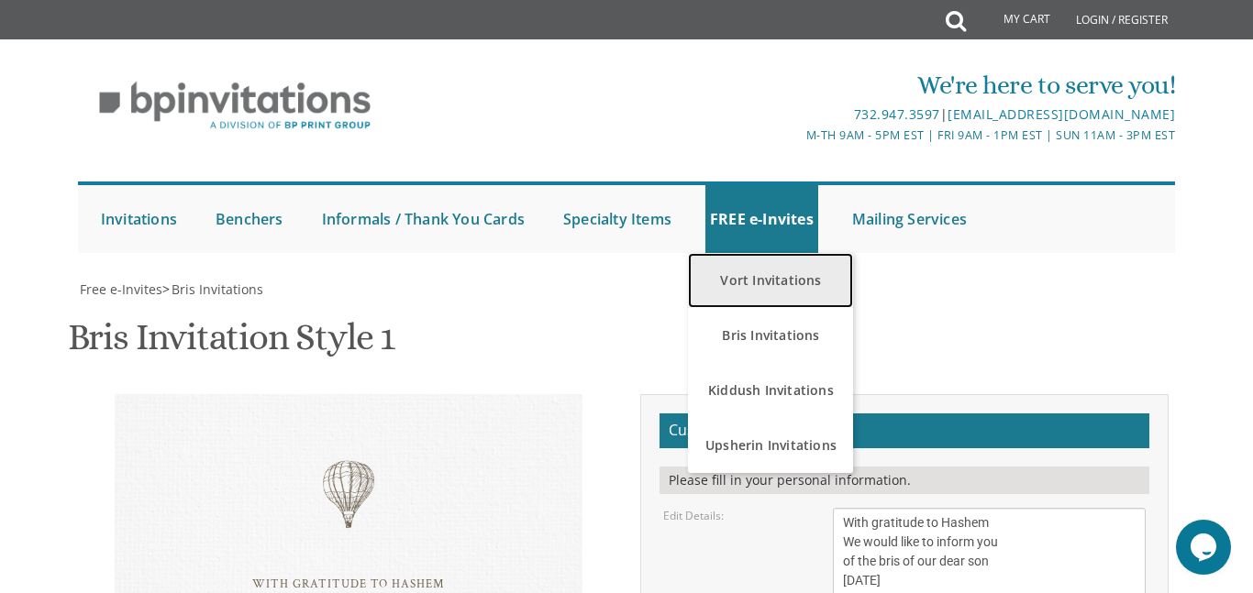
click at [771, 282] on link "Vort Invitations" at bounding box center [770, 280] width 165 height 55
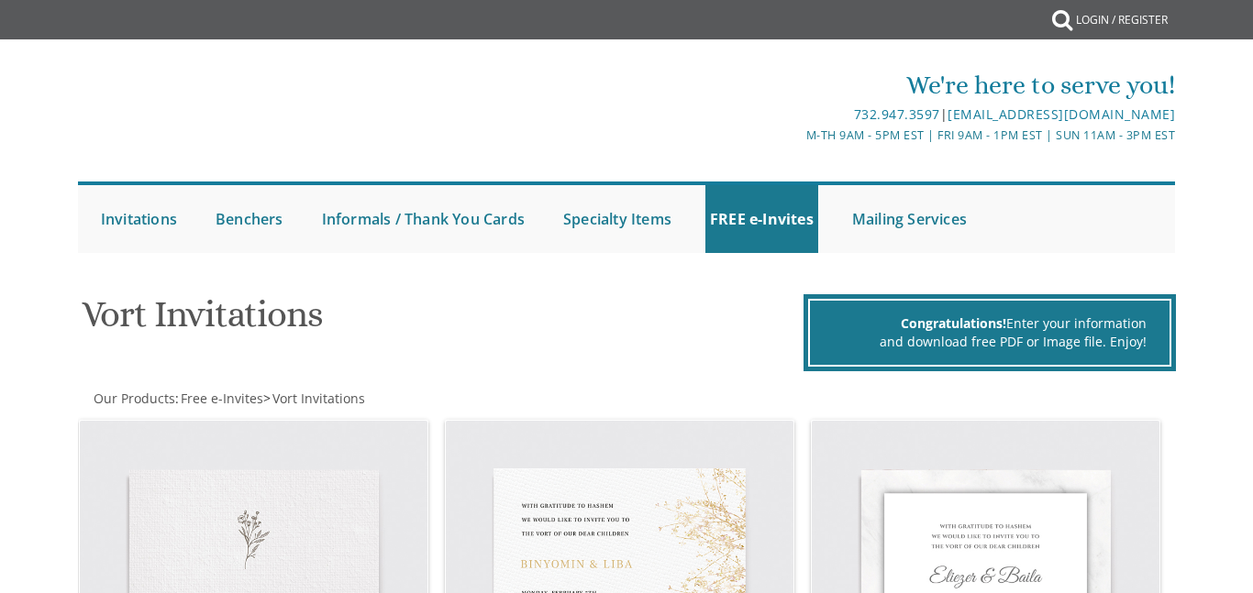
drag, startPoint x: 0, startPoint y: 0, endPoint x: 759, endPoint y: 378, distance: 848.2
